Goal: Find specific page/section: Find specific page/section

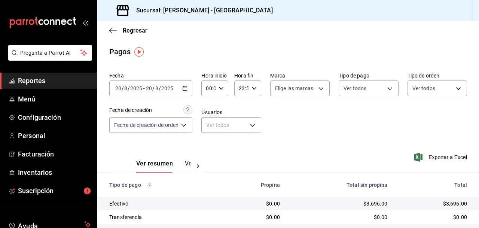
click at [80, 80] on span "Reportes" at bounding box center [54, 81] width 73 height 10
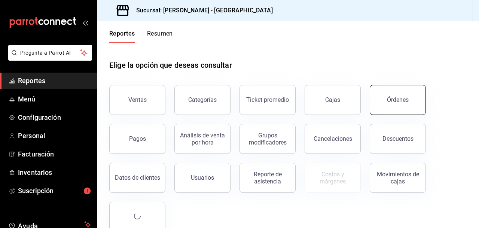
click at [409, 95] on button "Órdenes" at bounding box center [398, 100] width 56 height 30
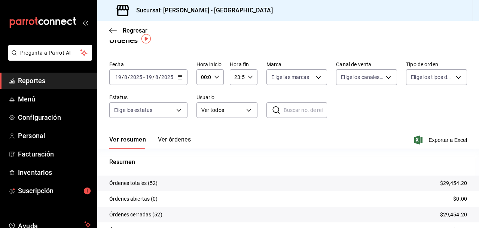
scroll to position [13, 0]
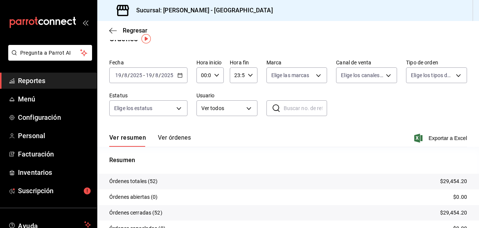
click at [185, 74] on div "[DATE] [DATE] - [DATE] [DATE]" at bounding box center [148, 75] width 78 height 16
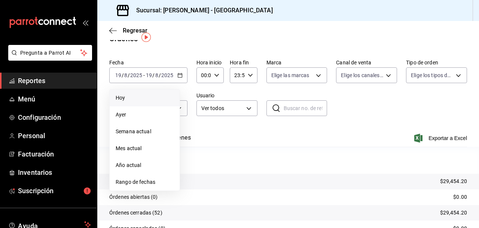
scroll to position [15, 0]
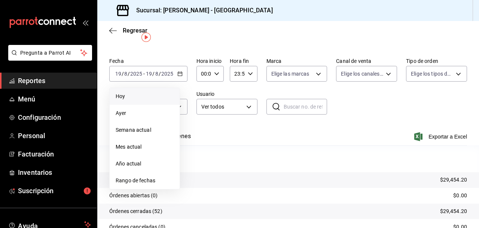
click at [148, 102] on li "Hoy" at bounding box center [145, 96] width 70 height 17
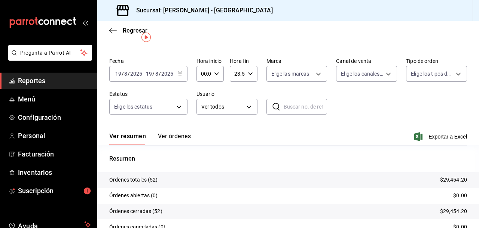
click at [179, 77] on div "[DATE] [DATE] - [DATE] [DATE]" at bounding box center [148, 74] width 78 height 16
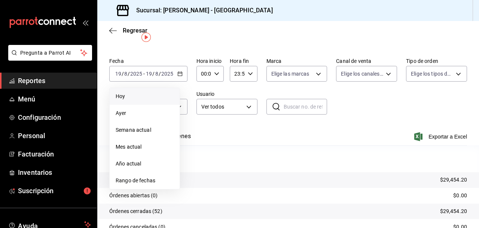
click at [226, 87] on div "Fecha 2025-08-19 19 / 8 / 2025 - 2025-08-19 19 / 8 / 2025 Hoy Ayer Semana actua…" at bounding box center [288, 89] width 358 height 69
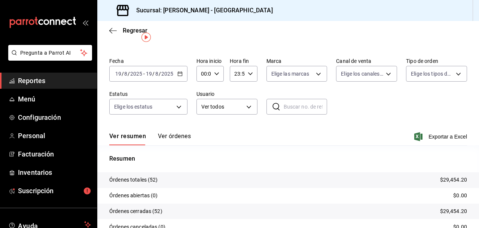
click at [130, 75] on input "2025" at bounding box center [136, 74] width 13 height 6
click at [119, 73] on input "19" at bounding box center [118, 74] width 7 height 6
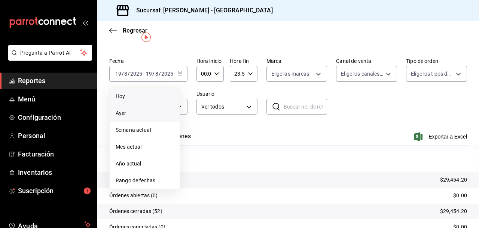
click at [155, 106] on li "Ayer" at bounding box center [145, 113] width 70 height 17
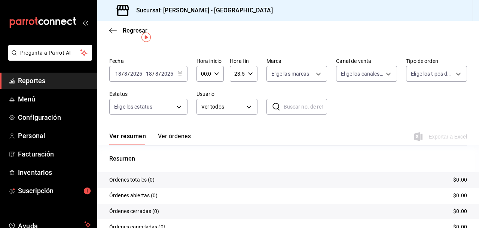
click at [119, 75] on input "18" at bounding box center [118, 74] width 7 height 6
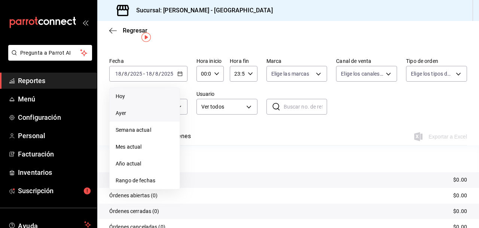
click at [121, 96] on span "Hoy" at bounding box center [145, 96] width 58 height 8
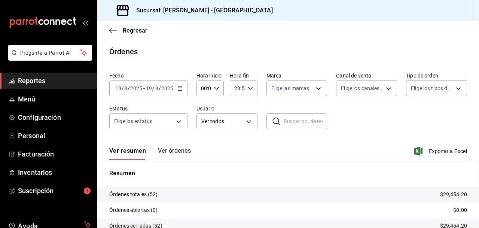
click at [152, 96] on div "[DATE] [DATE] - [DATE] [DATE]" at bounding box center [148, 88] width 78 height 16
click at [181, 89] on icon "button" at bounding box center [179, 88] width 5 height 5
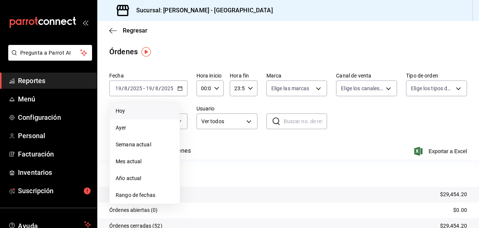
click at [168, 103] on li "Hoy" at bounding box center [145, 111] width 70 height 17
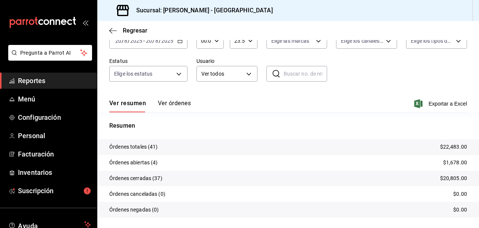
scroll to position [66, 0]
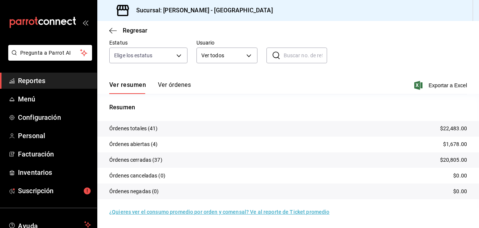
click at [27, 79] on span "Reportes" at bounding box center [54, 81] width 73 height 10
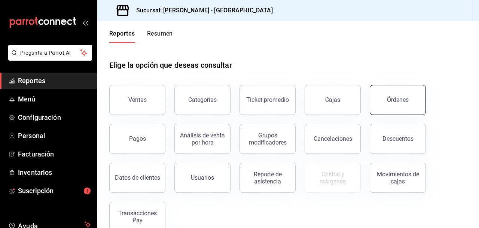
click at [394, 98] on div "Órdenes" at bounding box center [398, 99] width 22 height 7
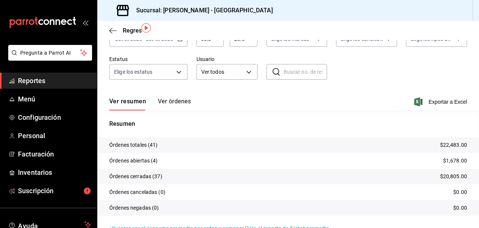
scroll to position [53, 0]
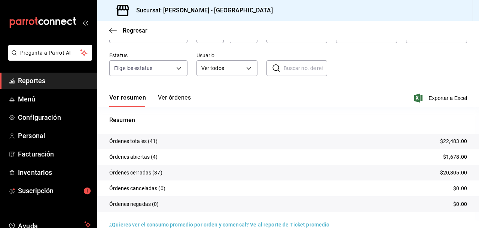
click at [33, 79] on span "Reportes" at bounding box center [54, 81] width 73 height 10
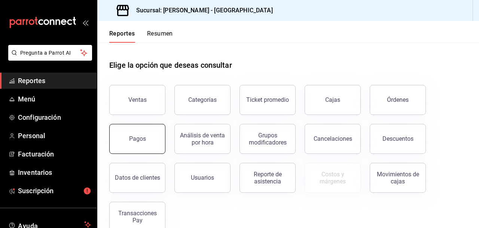
click at [137, 135] on div "Pagos" at bounding box center [137, 138] width 17 height 7
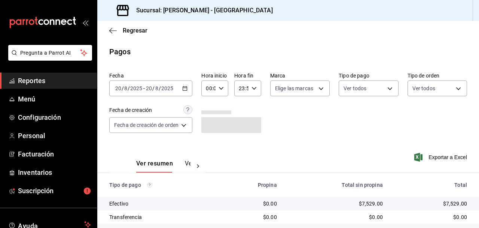
scroll to position [48, 0]
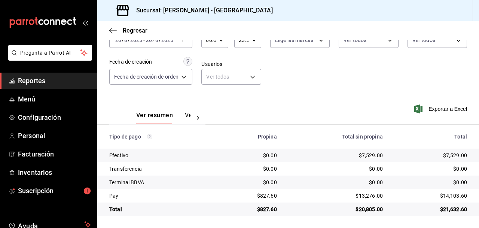
click at [319, 81] on div "Fecha [DATE] [DATE] - [DATE] [DATE] Hora inicio 00:00 Hora inicio Hora fin 23:5…" at bounding box center [288, 57] width 358 height 73
click at [39, 80] on span "Reportes" at bounding box center [54, 81] width 73 height 10
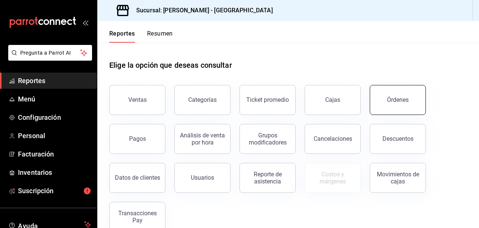
click at [395, 93] on button "Órdenes" at bounding box center [398, 100] width 56 height 30
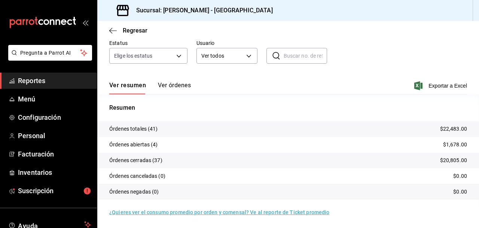
scroll to position [66, 0]
click at [372, 53] on div "Fecha [DATE] [DATE] - [DATE] [DATE] Hora inicio 00:00 Hora inicio Hora fin 23:5…" at bounding box center [288, 37] width 358 height 69
